Goal: Find specific page/section: Find specific page/section

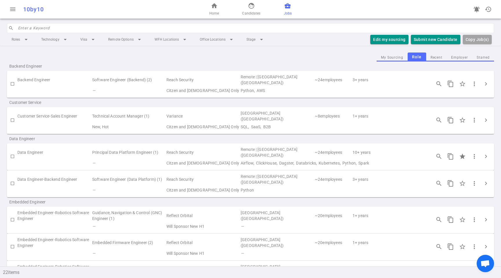
click at [480, 57] on button "Starred" at bounding box center [483, 58] width 22 height 8
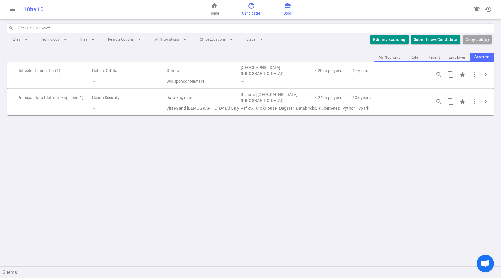
click at [254, 3] on span "face" at bounding box center [251, 5] width 7 height 7
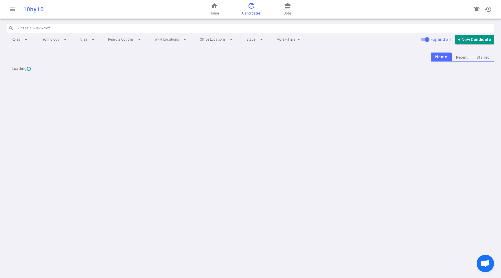
click at [482, 65] on div "Loading" at bounding box center [250, 68] width 487 height 14
click at [485, 58] on button "Starred" at bounding box center [483, 58] width 22 height 8
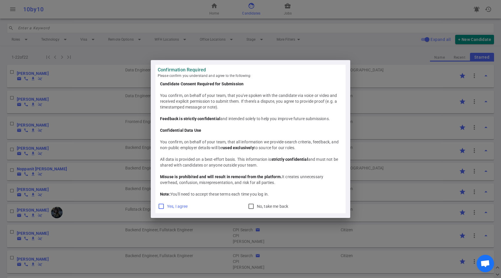
click at [192, 205] on label "Yes, I agree" at bounding box center [175, 205] width 35 height 9
click at [165, 205] on input "Yes, I agree" at bounding box center [161, 206] width 7 height 7
checkbox input "true"
click at [176, 203] on div "Confirmation Required Please confirm you understand and agree to the following:…" at bounding box center [250, 139] width 501 height 278
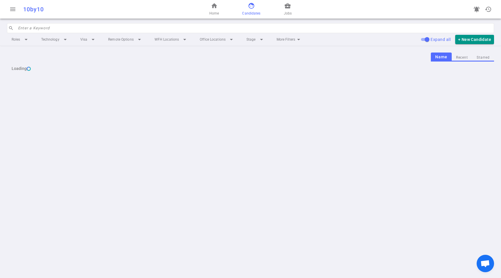
click at [493, 60] on div "Name Recent Starred Loading" at bounding box center [250, 64] width 501 height 36
click at [492, 60] on div "Name Recent Starred Loading" at bounding box center [250, 64] width 501 height 36
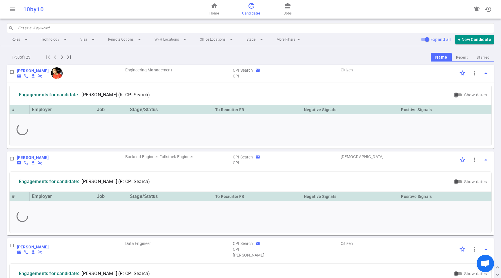
drag, startPoint x: 484, startPoint y: 59, endPoint x: 466, endPoint y: 68, distance: 19.7
click at [484, 59] on button "Starred" at bounding box center [483, 58] width 22 height 8
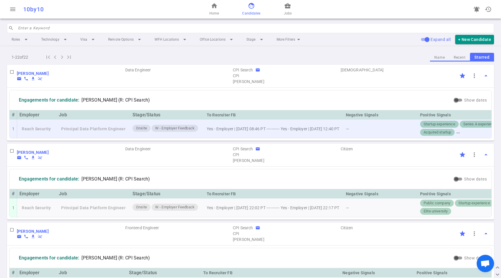
click at [233, 124] on td "Yes - Employer | [DATE] 08:46 PT ----------- Yes - Employer | [DATE] 12:40 PT" at bounding box center [273, 128] width 139 height 19
click at [283, 130] on td "Yes - Employer | [DATE] 08:46 PT ----------- Yes - Employer | [DATE] 12:40 PT" at bounding box center [273, 128] width 139 height 19
click at [283, 131] on td "Yes - Employer | [DATE] 08:46 PT ----------- Yes - Employer | [DATE] 12:40 PT" at bounding box center [273, 128] width 139 height 19
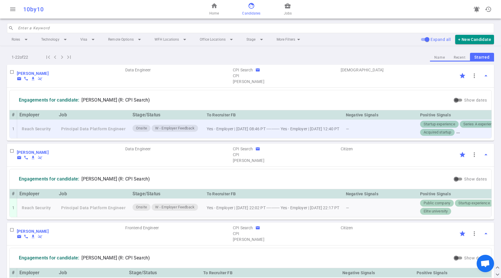
click at [284, 131] on td "Yes - Employer | [DATE] 08:46 PT ----------- Yes - Employer | [DATE] 12:40 PT" at bounding box center [273, 128] width 139 height 19
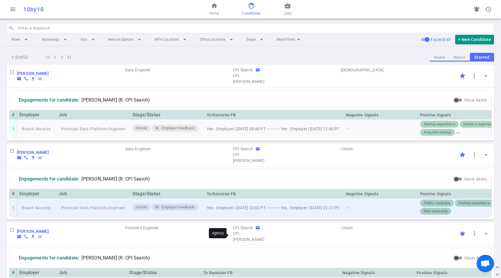
scroll to position [7, 0]
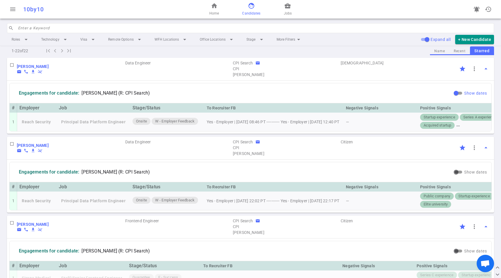
click at [452, 92] on input "Show dates" at bounding box center [455, 93] width 21 height 7
checkbox input "true"
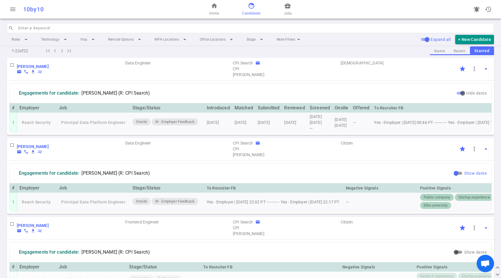
click at [452, 177] on input "Show dates" at bounding box center [455, 173] width 21 height 7
checkbox input "true"
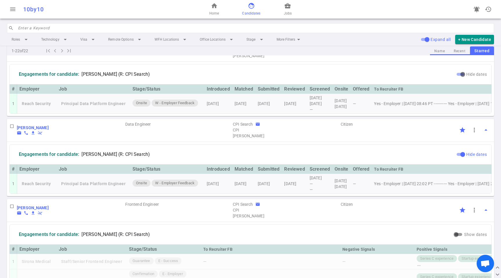
scroll to position [0, 0]
